Goal: Find specific page/section: Find specific page/section

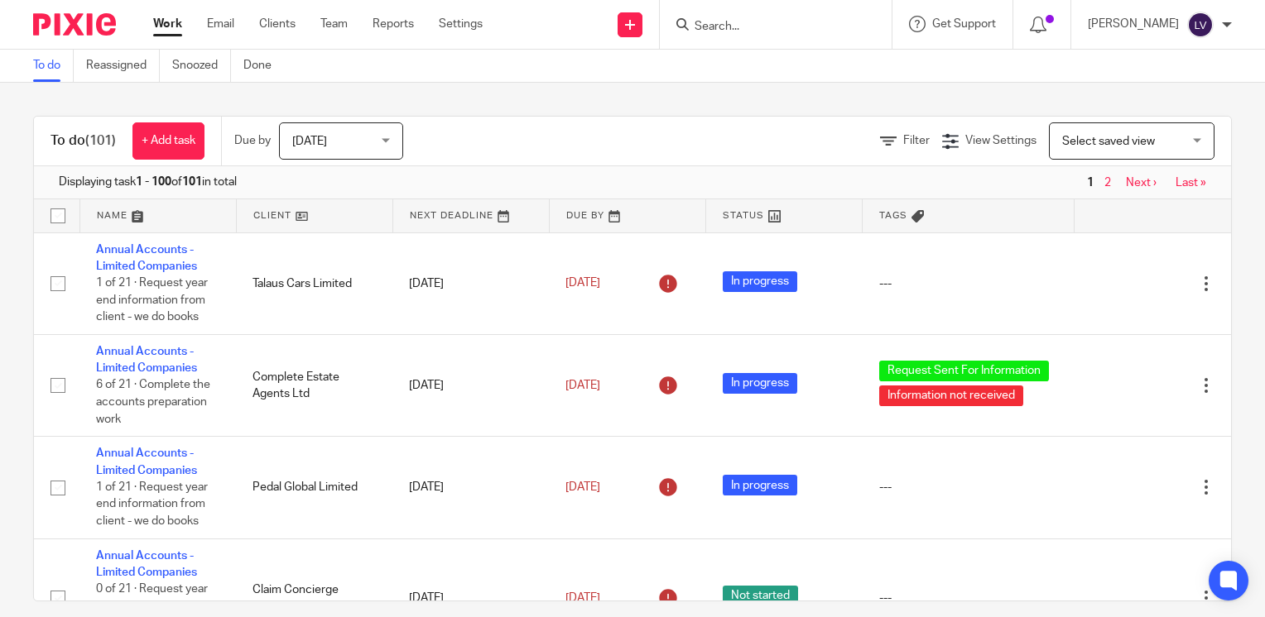
click at [814, 28] on input "Search" at bounding box center [767, 27] width 149 height 15
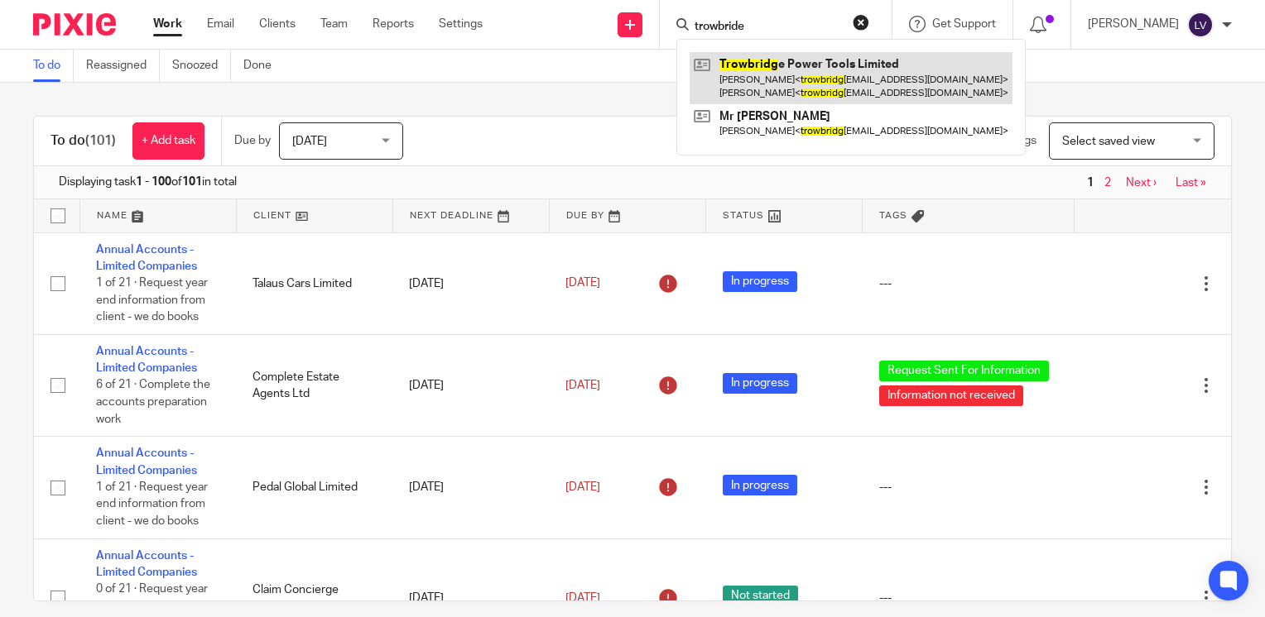
type input "trowbride"
click at [859, 83] on link at bounding box center [850, 77] width 323 height 51
